Goal: Task Accomplishment & Management: Use online tool/utility

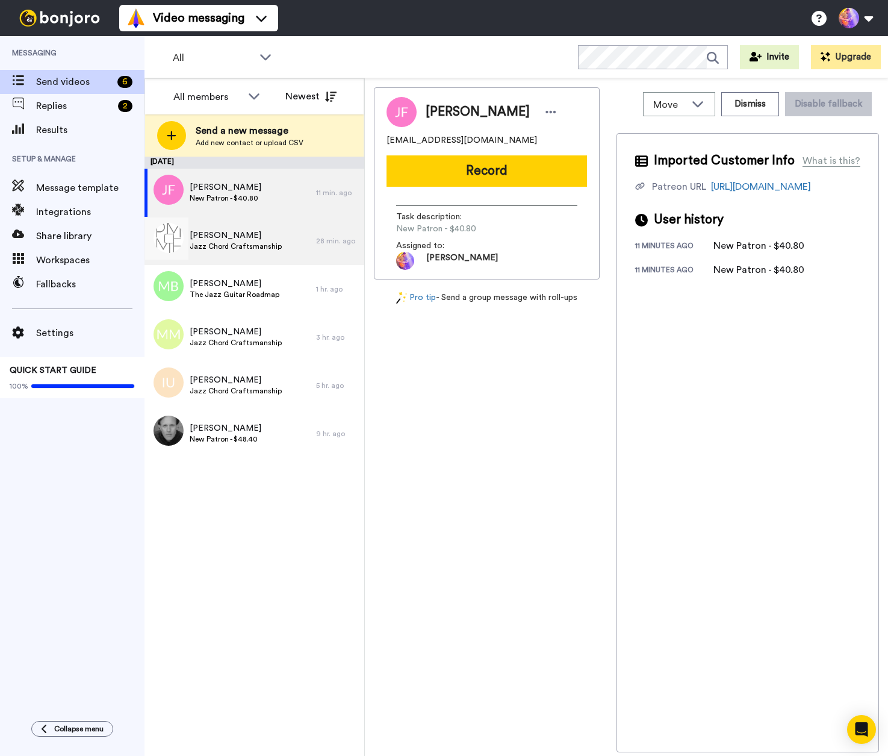
click at [285, 244] on div "[PERSON_NAME] Jazz Chord Craftsmanship" at bounding box center [231, 241] width 172 height 48
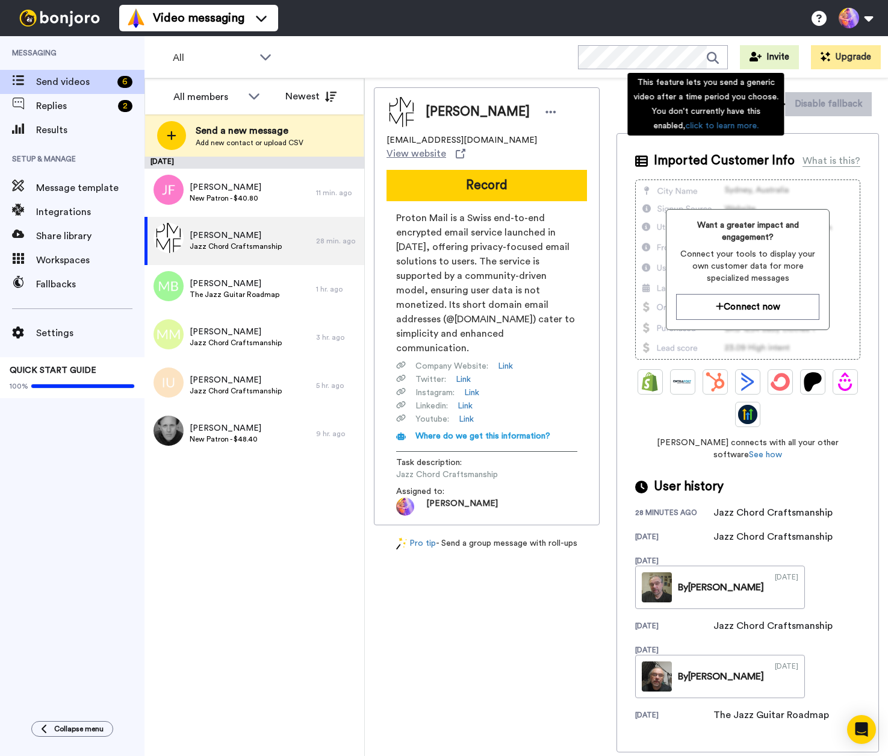
click at [752, 100] on div "This feature lets you send a generic video after a time period you choose. You …" at bounding box center [706, 104] width 157 height 63
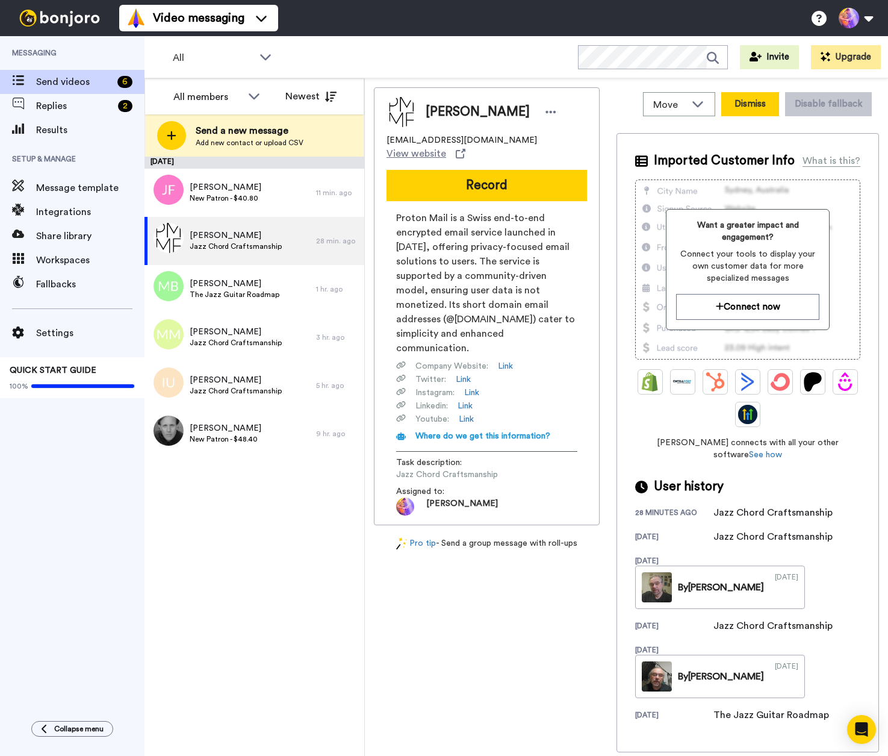
click at [761, 111] on button "Dismiss" at bounding box center [751, 104] width 58 height 24
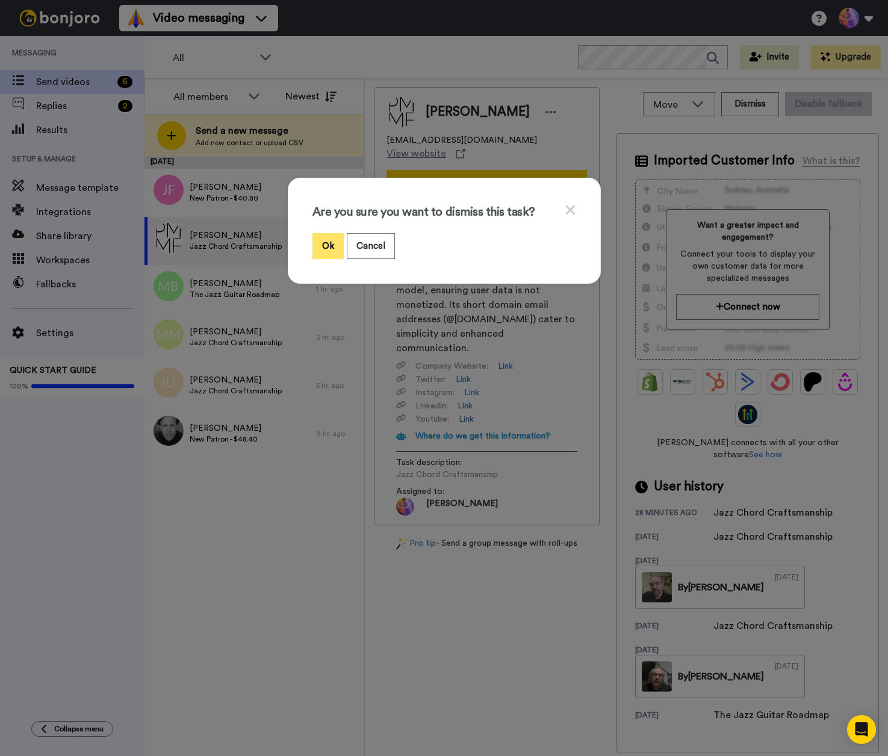
click at [314, 253] on button "Ok" at bounding box center [328, 246] width 31 height 26
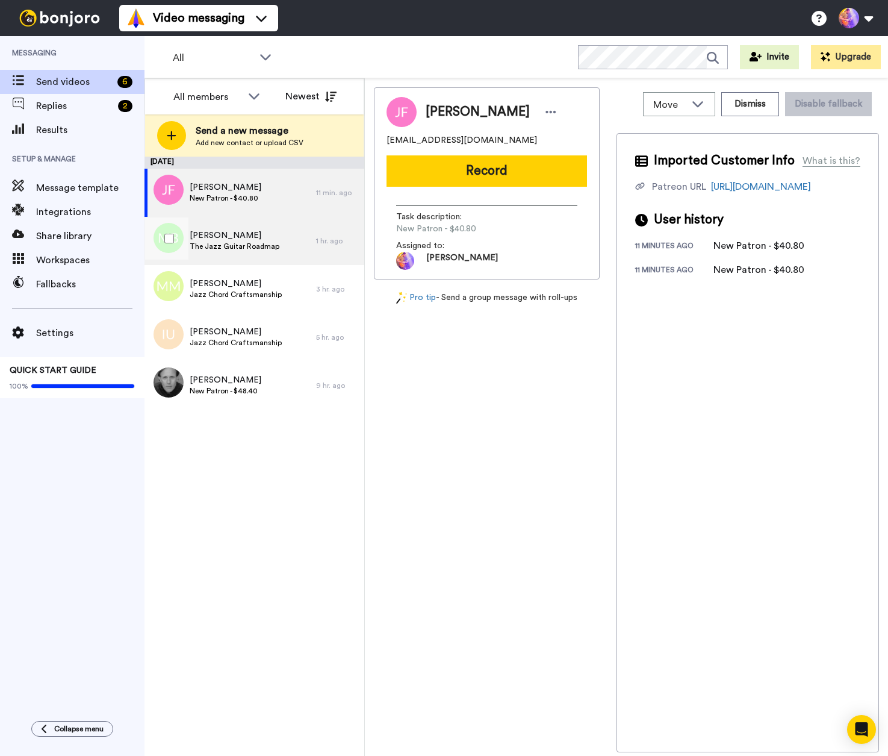
click at [257, 246] on span "The Jazz Guitar Roadmap" at bounding box center [235, 247] width 90 height 10
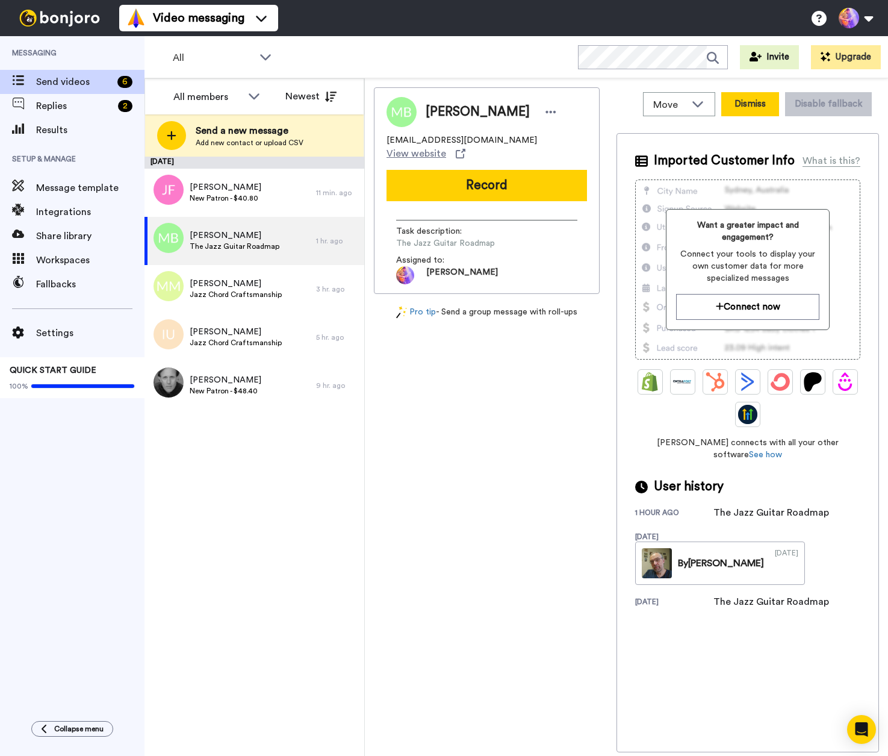
click at [764, 107] on button "Dismiss" at bounding box center [751, 104] width 58 height 24
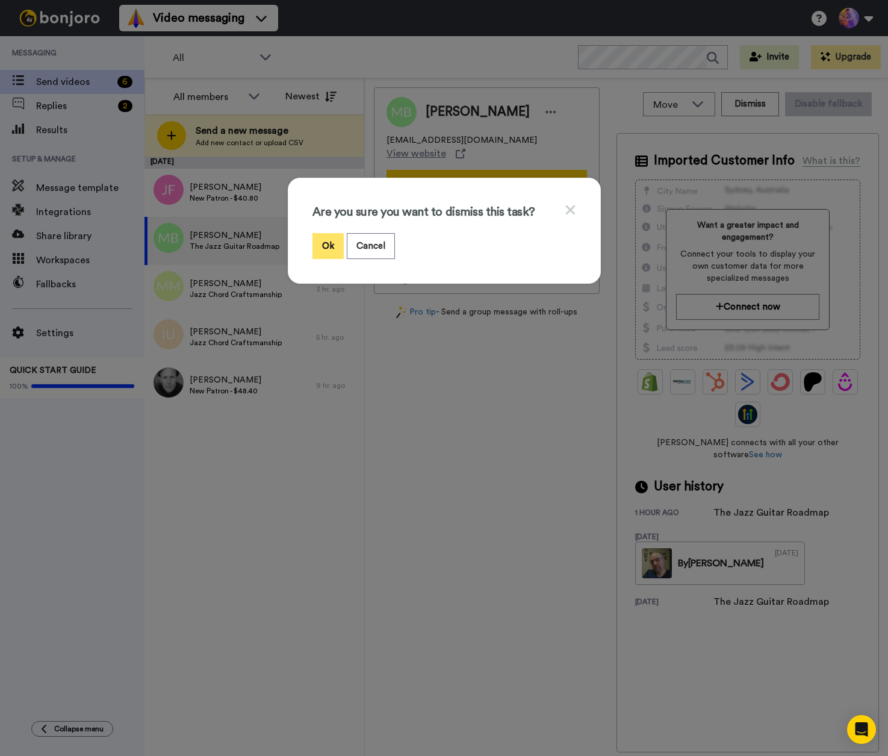
click at [316, 246] on button "Ok" at bounding box center [328, 246] width 31 height 26
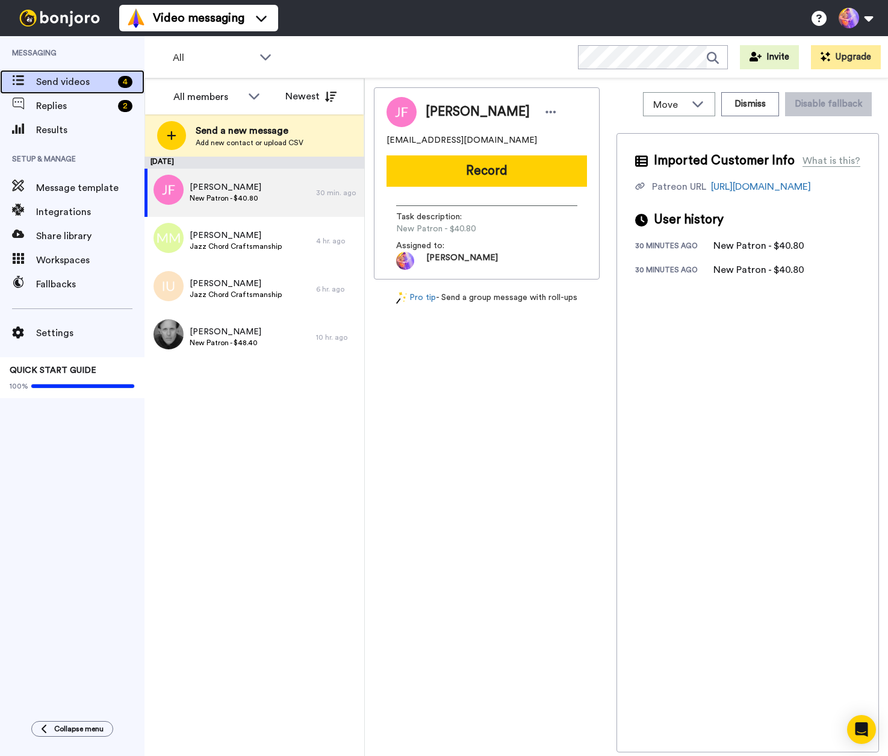
click at [63, 81] on span "Send videos" at bounding box center [74, 82] width 77 height 14
